Goal: Task Accomplishment & Management: Complete application form

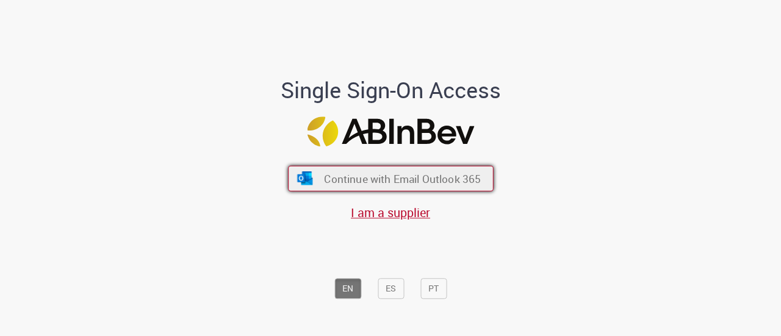
click at [395, 172] on span "Continue with Email Outlook 365" at bounding box center [402, 178] width 157 height 14
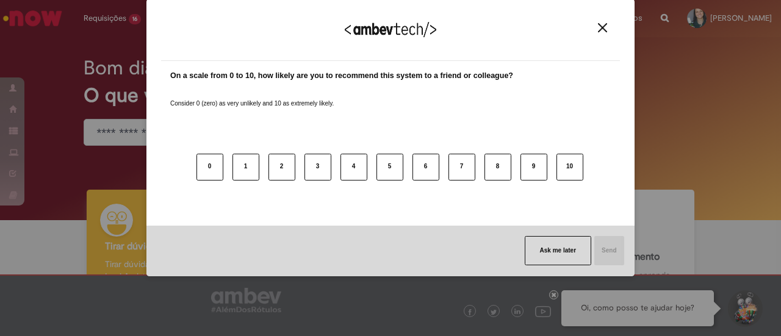
click at [602, 30] on img "Close" at bounding box center [602, 27] width 9 height 9
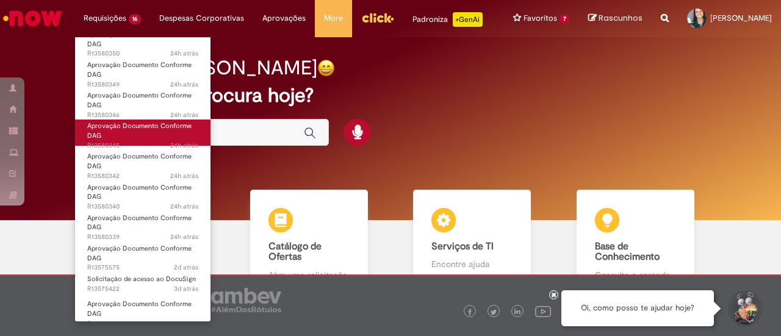
scroll to position [220, 0]
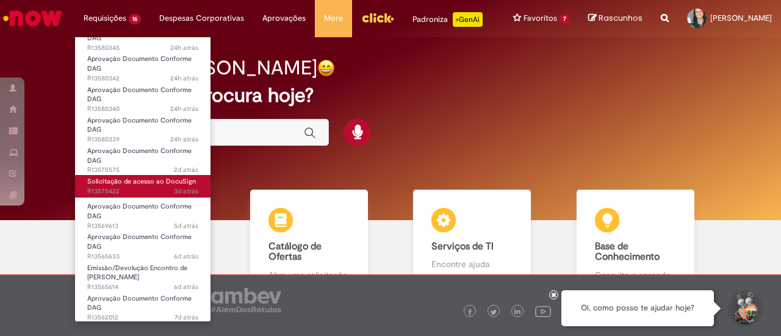
click at [118, 182] on span "Solicitação de acesso ao DocuSign" at bounding box center [141, 181] width 109 height 9
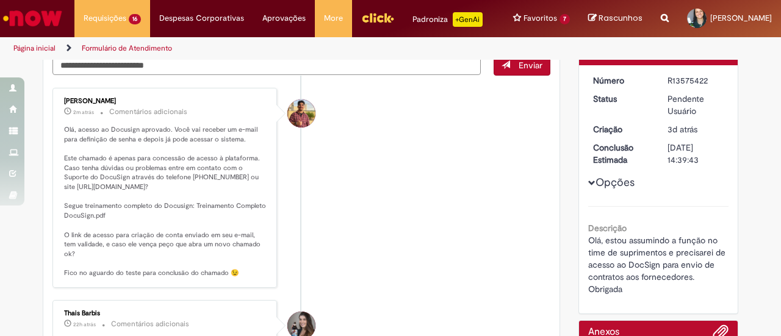
scroll to position [122, 0]
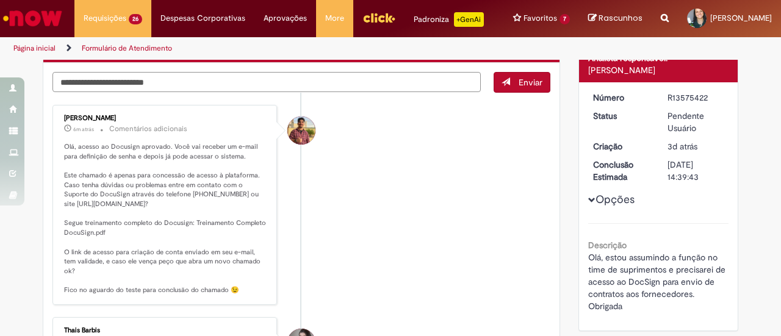
click at [290, 92] on textarea "Digite sua mensagem aqui..." at bounding box center [266, 82] width 428 height 20
type textarea "**********"
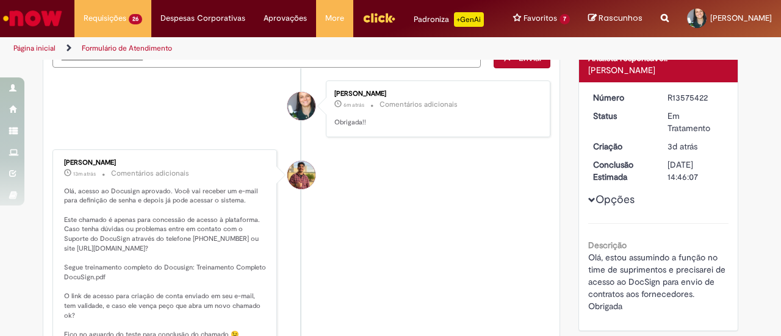
scroll to position [98, 0]
